Goal: Transaction & Acquisition: Purchase product/service

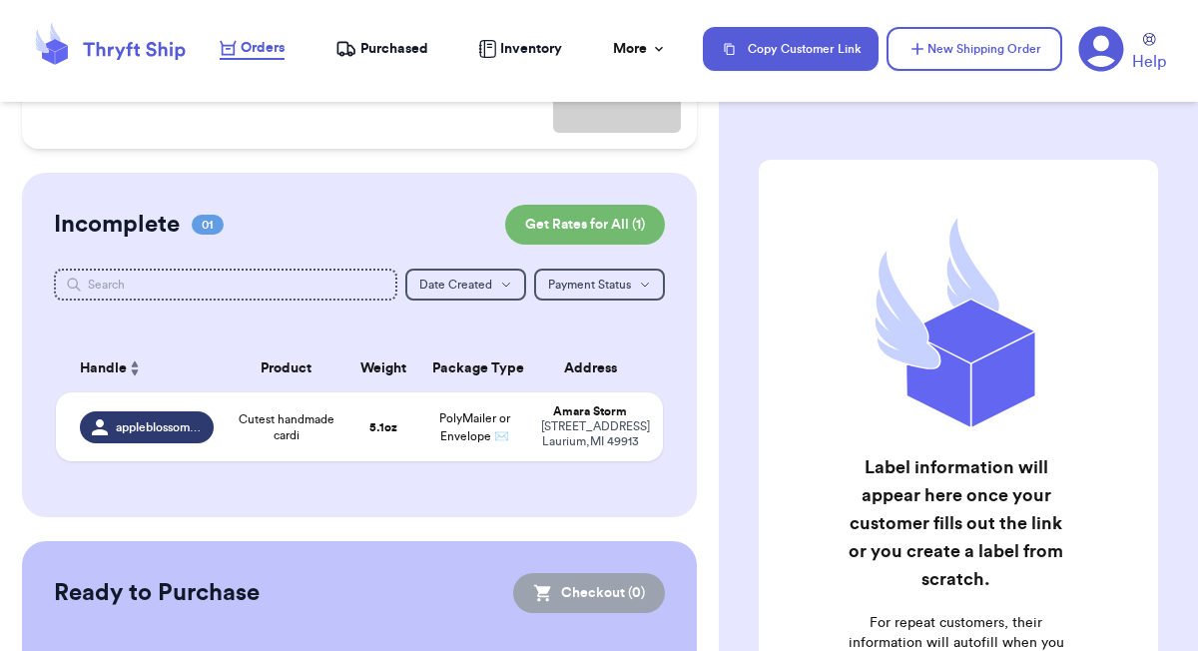
scroll to position [313, 0]
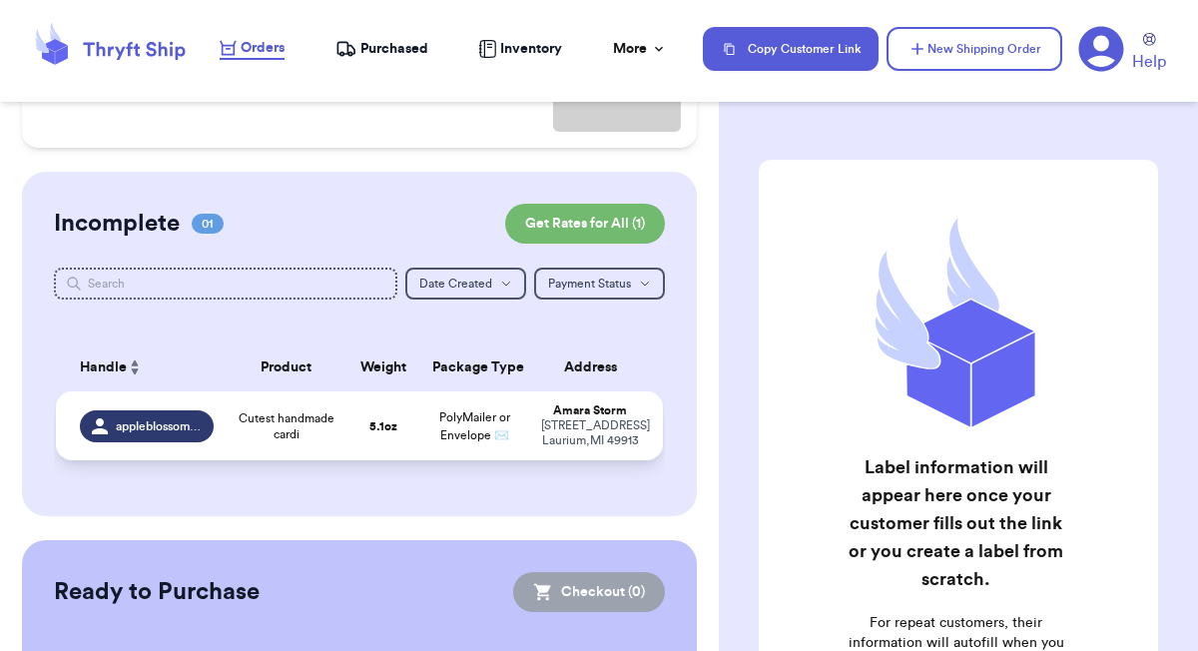
click at [376, 447] on td "5.1 oz" at bounding box center [383, 425] width 73 height 69
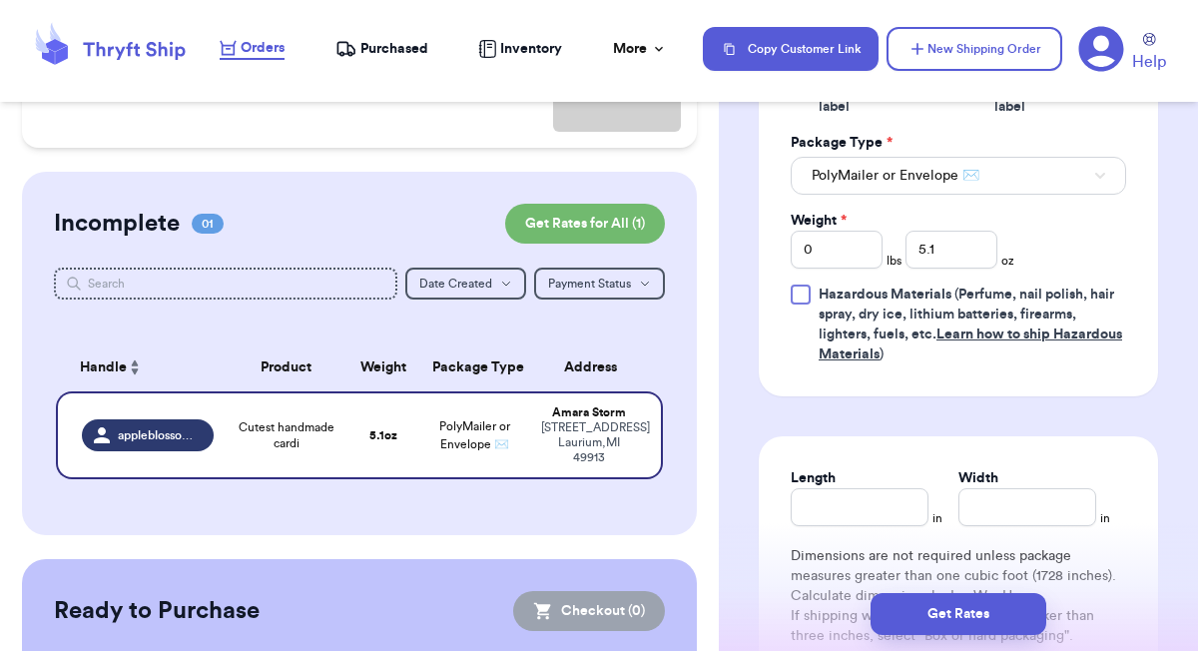
scroll to position [957, 0]
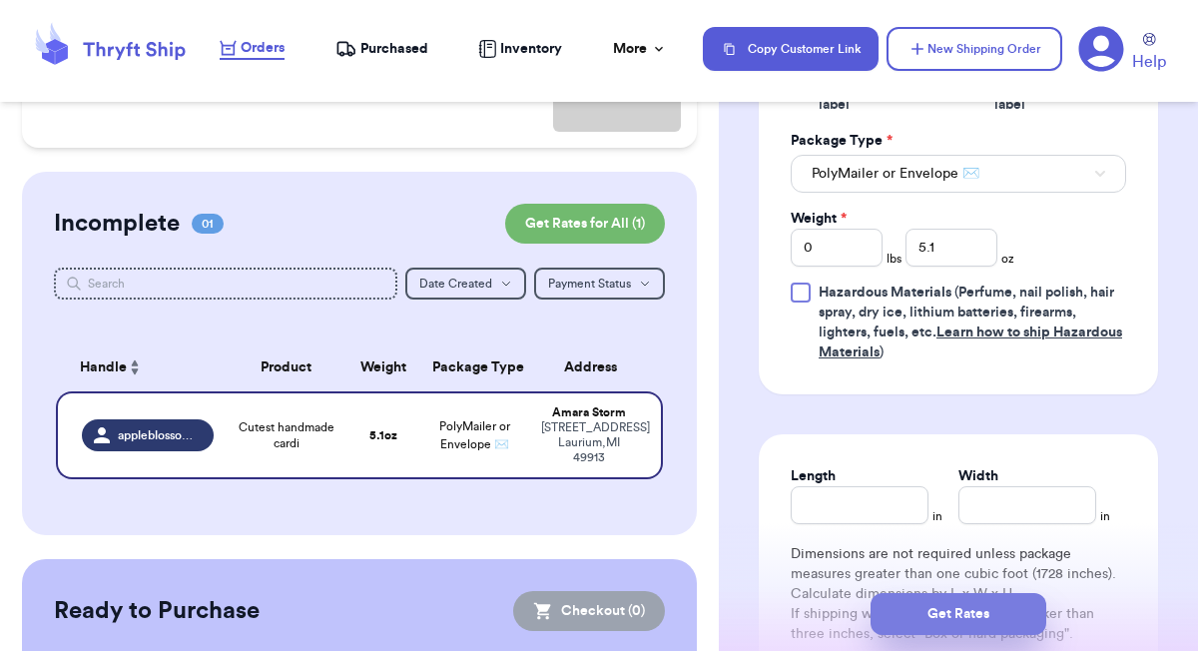
click at [956, 618] on button "Get Rates" at bounding box center [958, 614] width 176 height 42
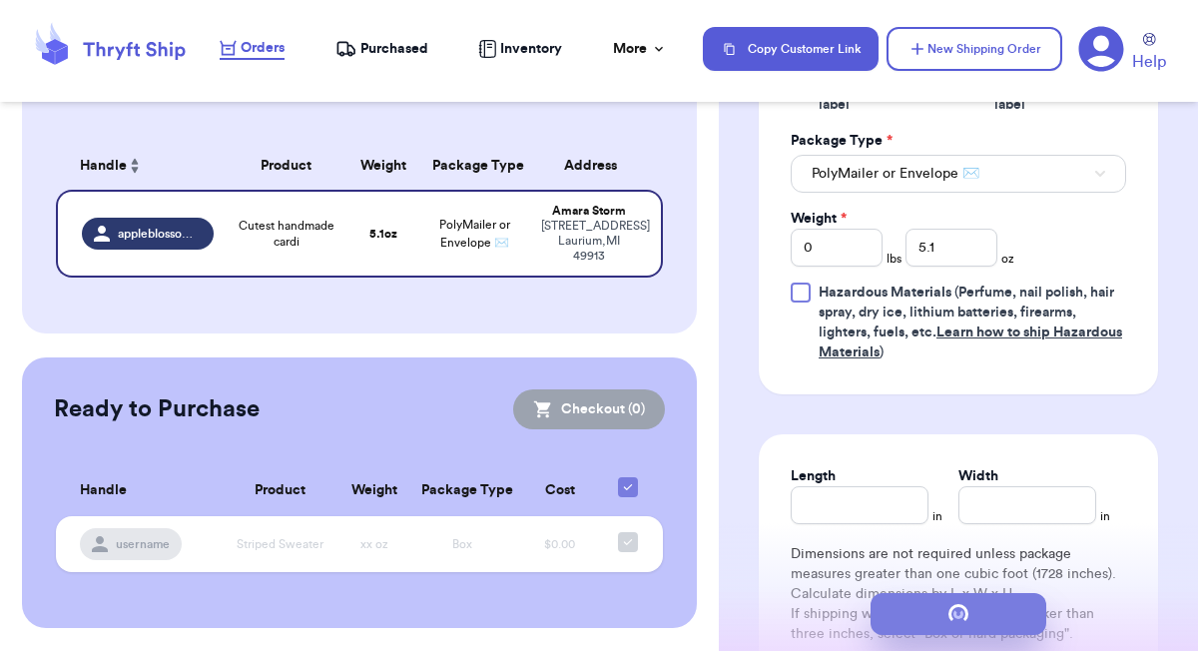
scroll to position [0, 0]
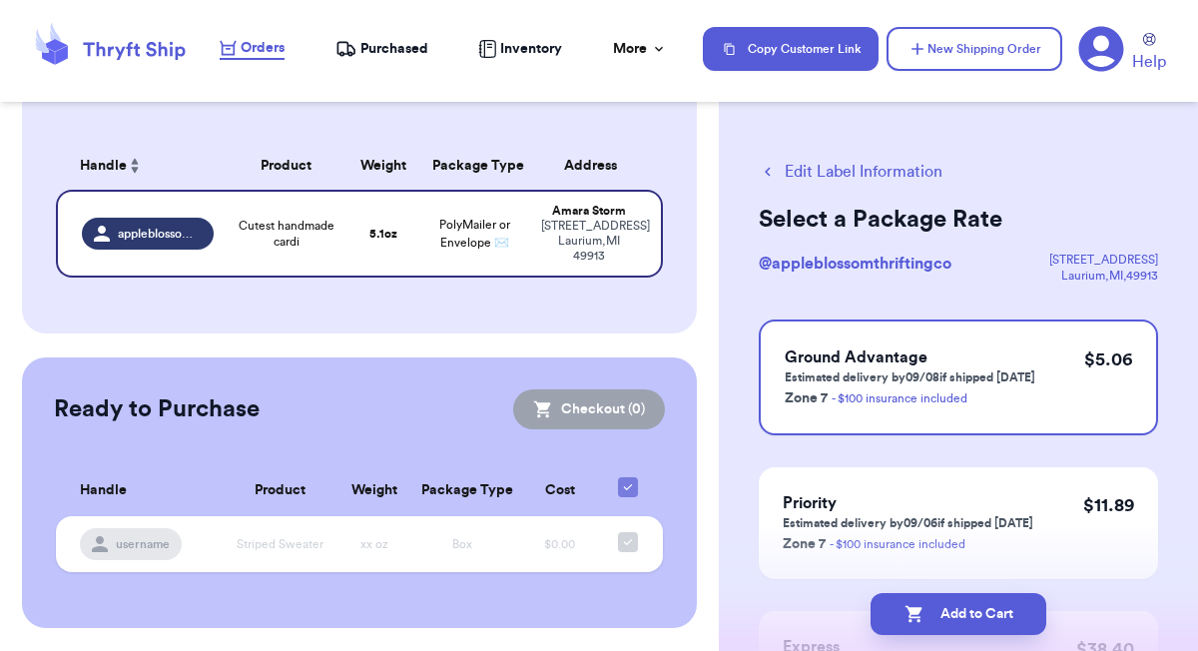
click at [956, 618] on button "Add to Cart" at bounding box center [958, 614] width 176 height 42
checkbox input "true"
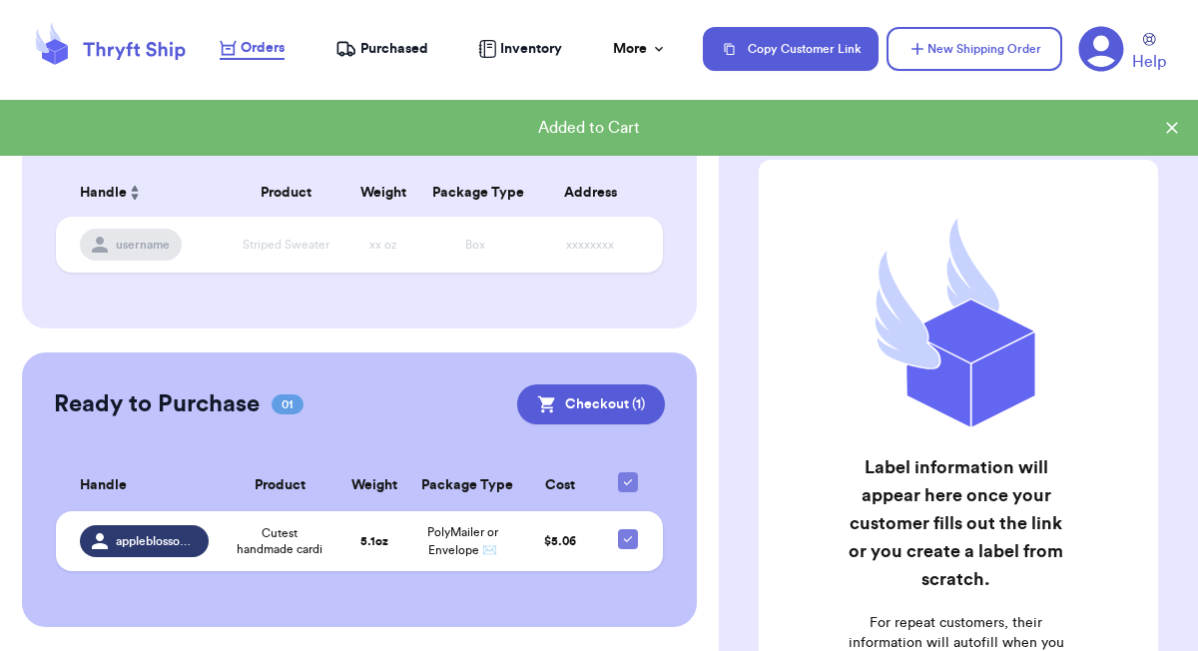
scroll to position [256, 0]
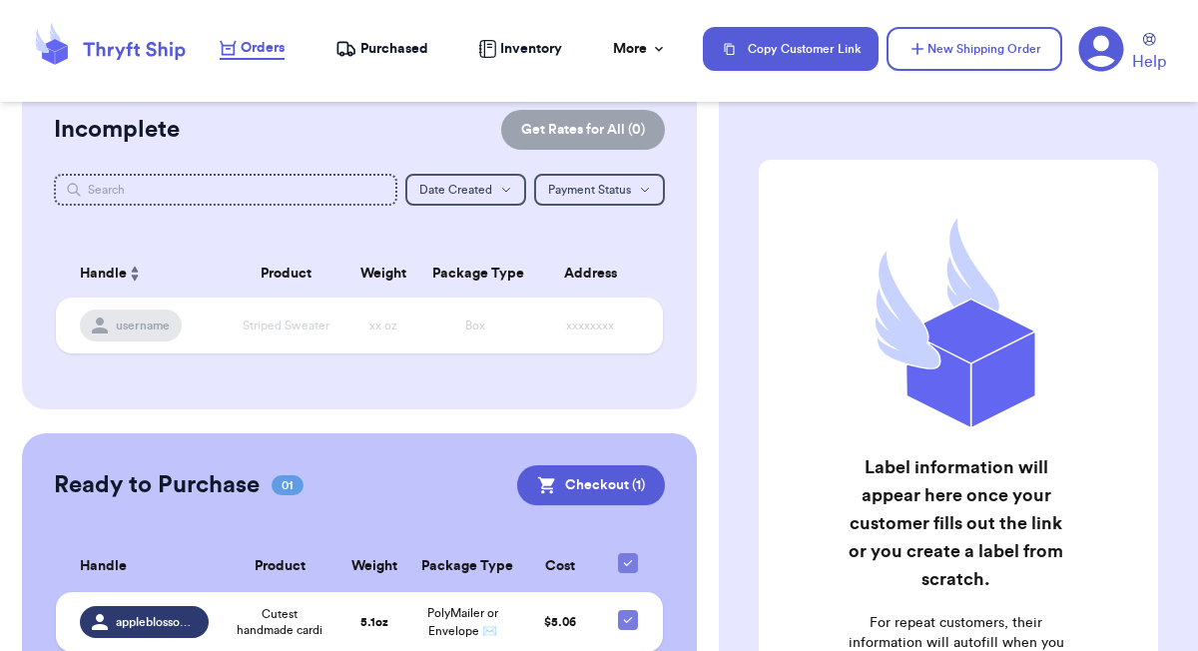
scroll to position [256, 0]
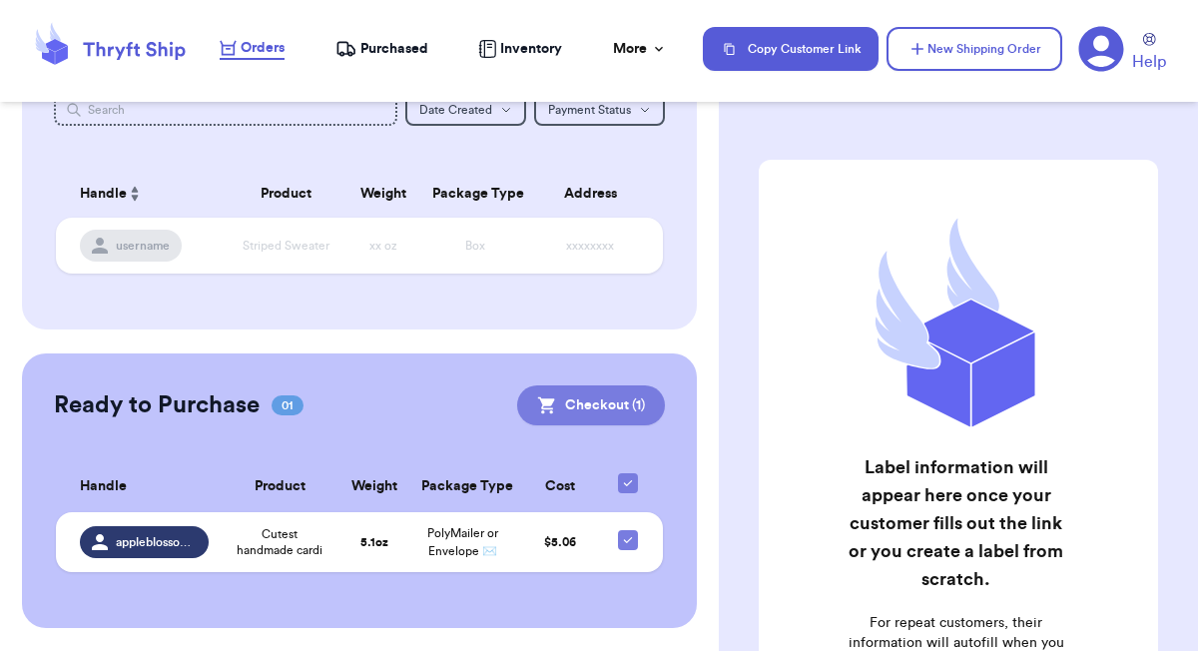
click at [579, 416] on button "Checkout ( 1 )" at bounding box center [591, 405] width 148 height 40
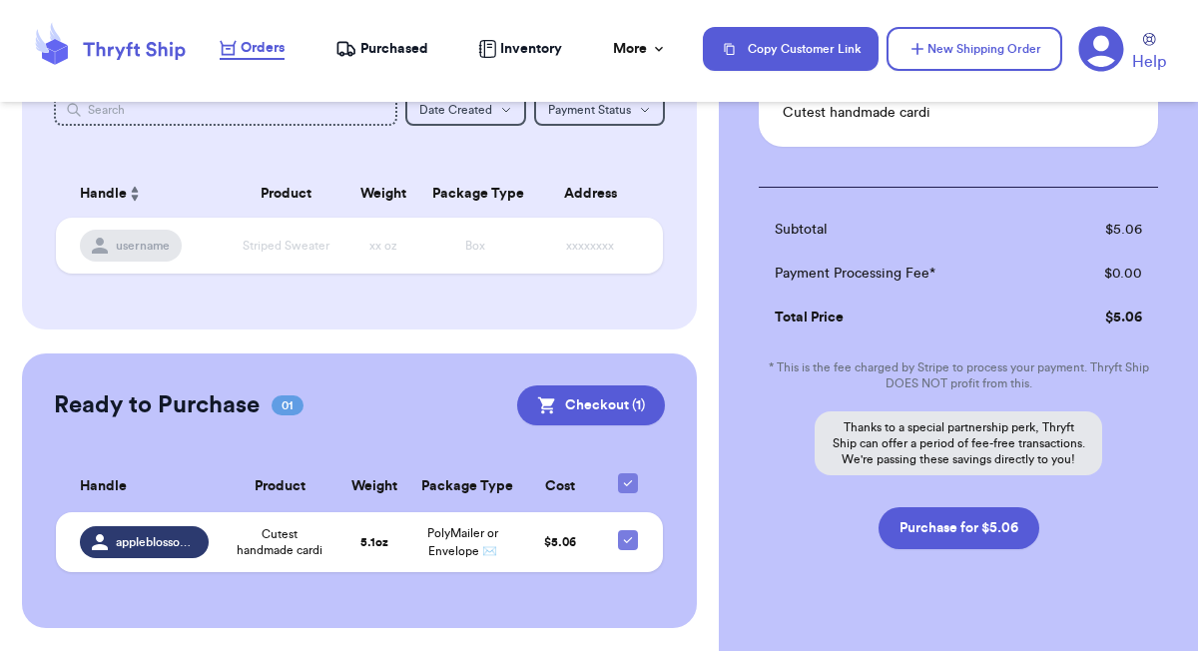
scroll to position [262, 0]
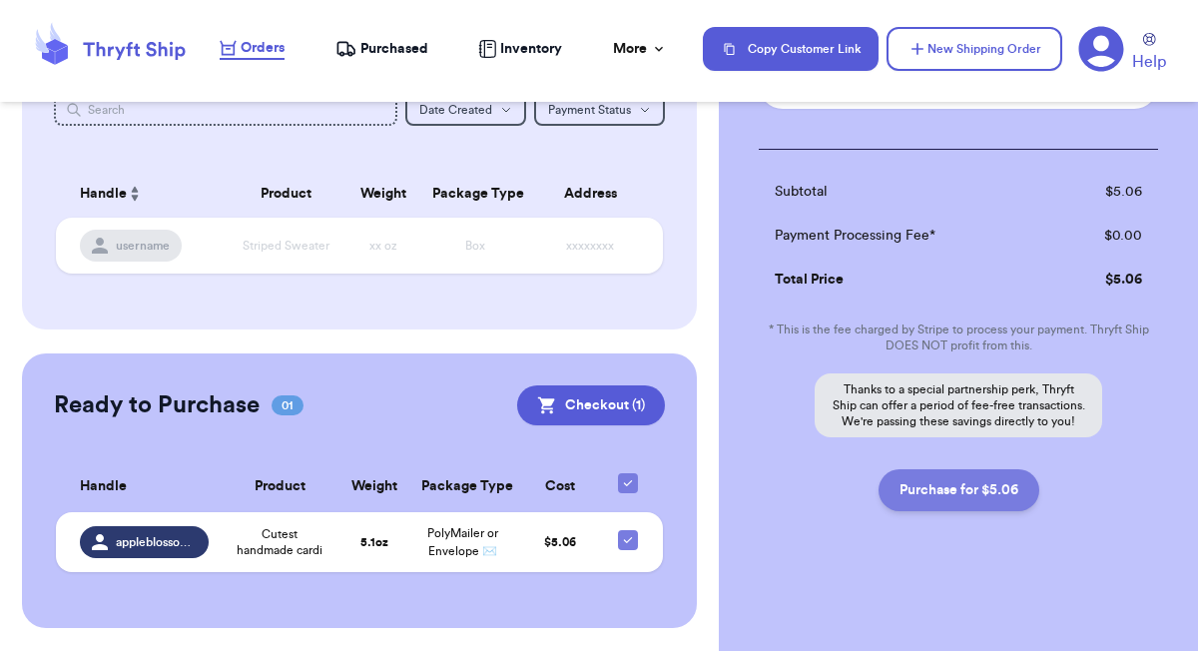
click at [964, 491] on button "Purchase for $5.06" at bounding box center [958, 490] width 161 height 42
checkbox input "false"
checkbox input "true"
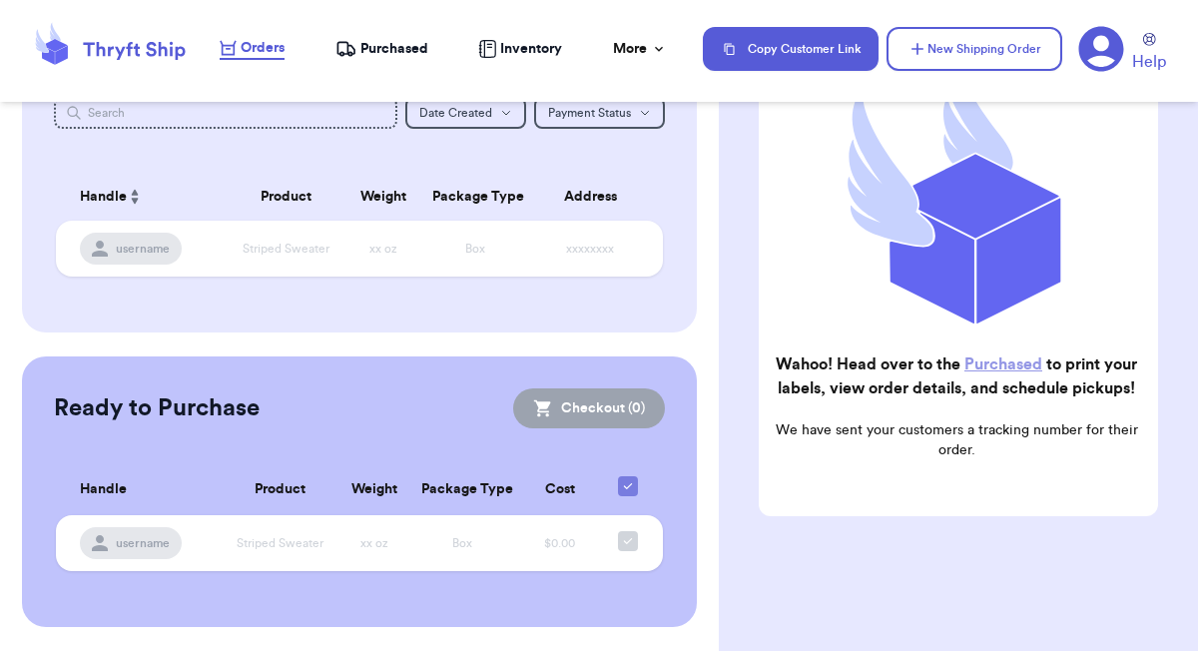
scroll to position [252, 0]
click at [400, 46] on span "Purchased" at bounding box center [394, 49] width 68 height 20
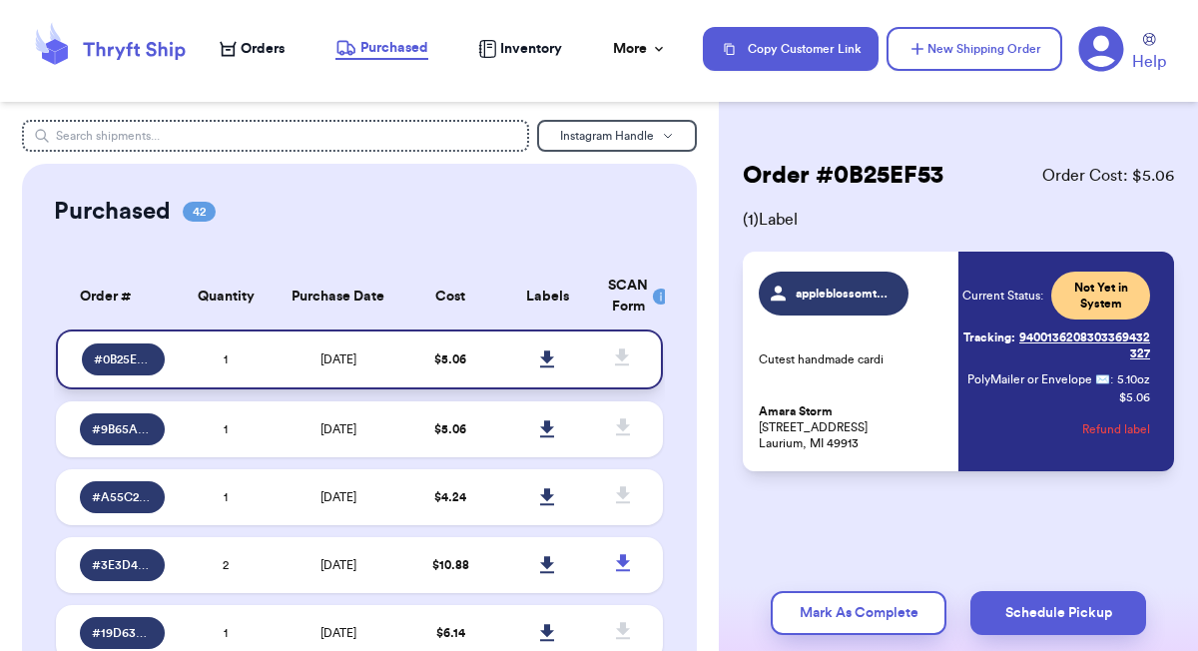
click at [551, 360] on icon at bounding box center [547, 359] width 15 height 18
